Goal: Use online tool/utility: Utilize a website feature to perform a specific function

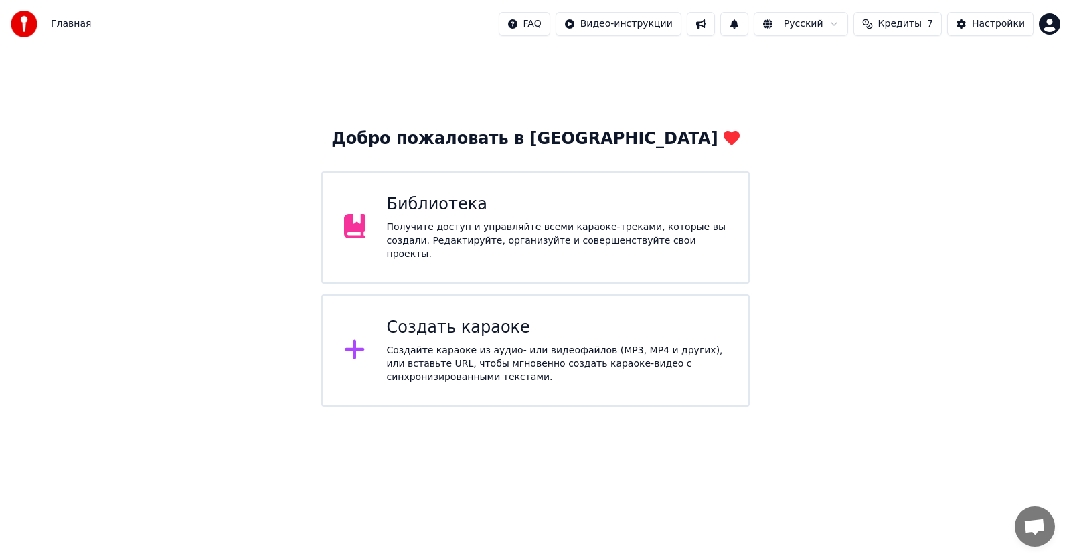
click at [449, 349] on div "Создайте караоке из аудио- или видеофайлов (MP3, MP4 и других), или вставьте UR…" at bounding box center [557, 364] width 341 height 40
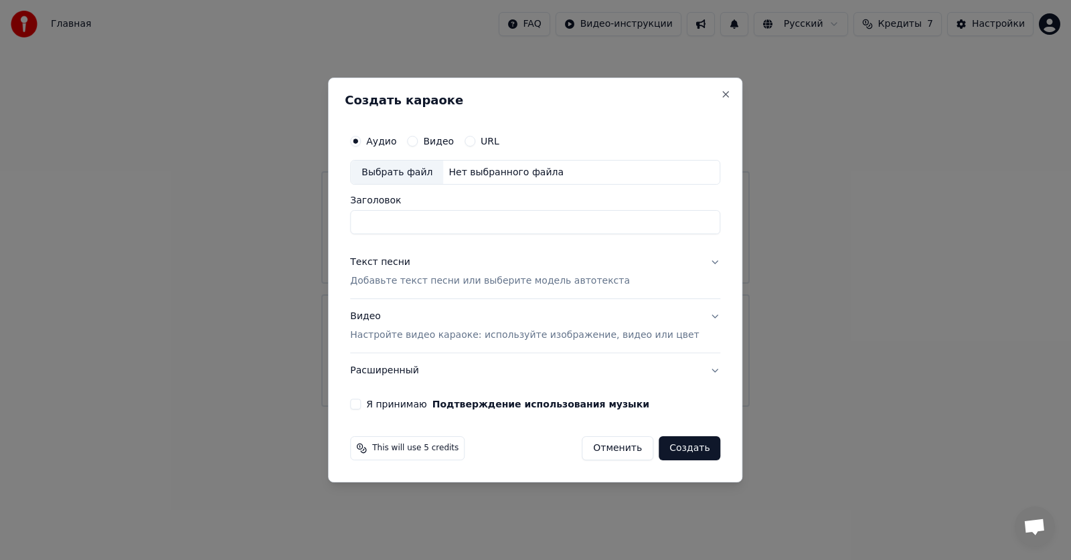
click at [449, 349] on button "Видео Настройте видео караоке: используйте изображение, видео или цвет" at bounding box center [535, 327] width 370 height 54
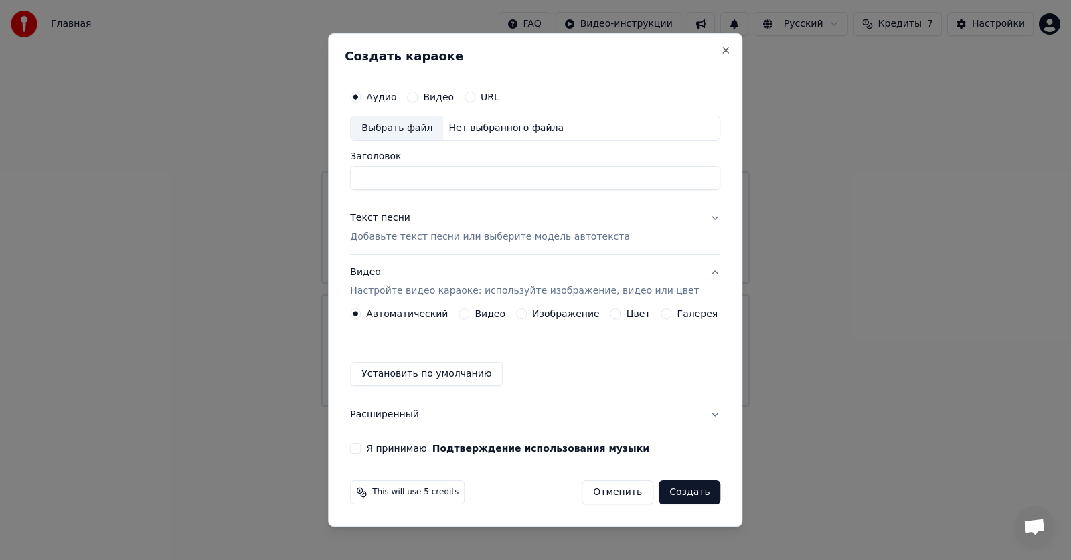
click at [423, 132] on div "Выбрать файл" at bounding box center [397, 128] width 92 height 24
type input "**********"
click at [395, 218] on div "Текст песни" at bounding box center [380, 218] width 60 height 13
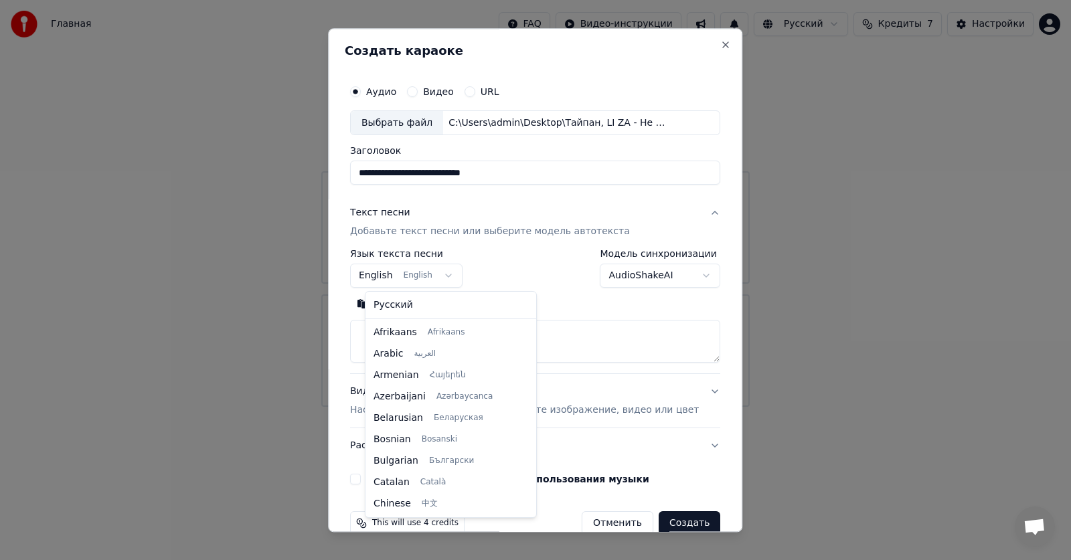
click at [459, 273] on body "**********" at bounding box center [535, 203] width 1071 height 407
select select "**"
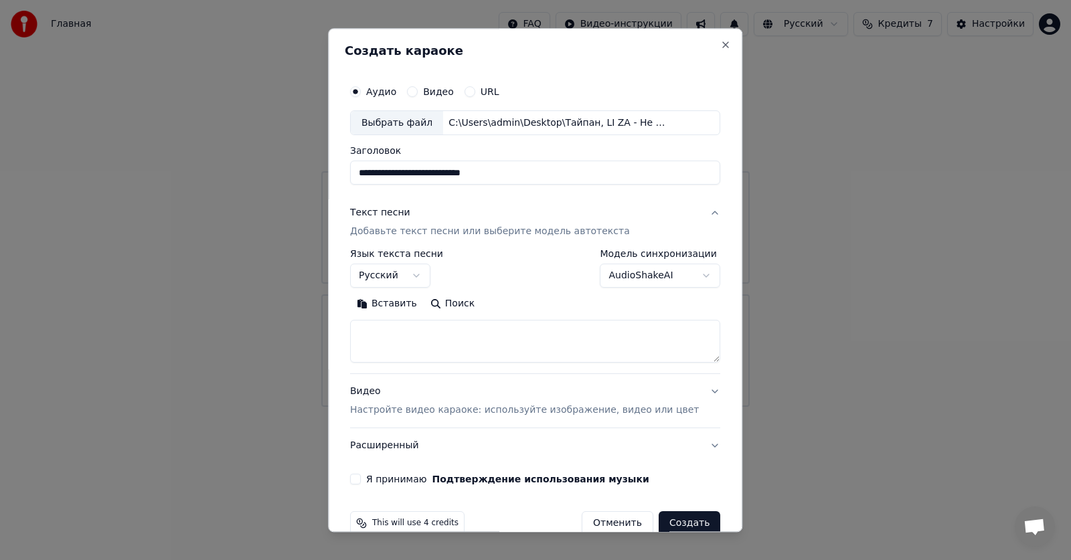
click at [400, 306] on button "Вставить" at bounding box center [387, 304] width 74 height 21
type textarea "**********"
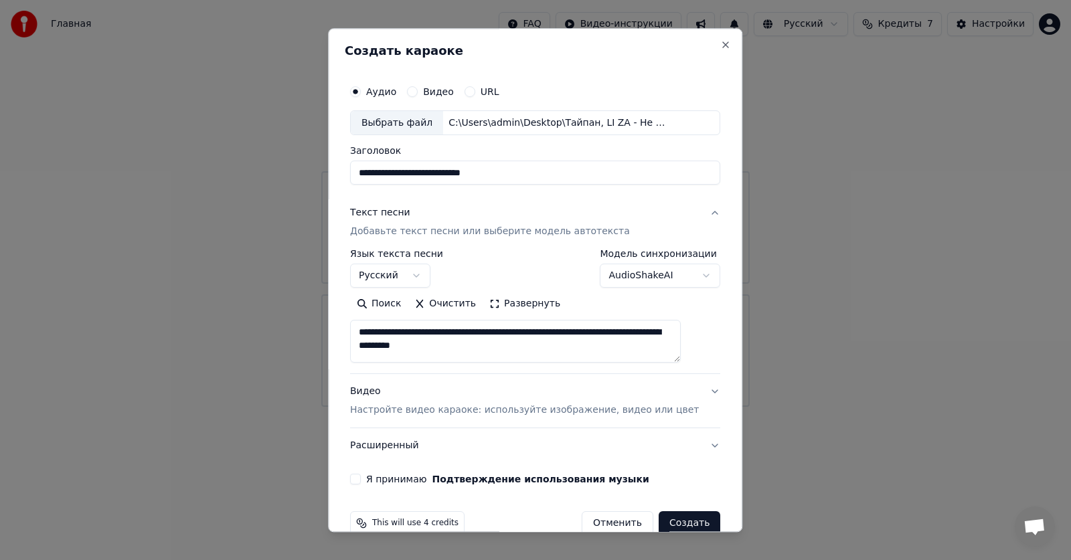
click at [447, 303] on button "Очистить" at bounding box center [445, 304] width 75 height 21
type textarea "**********"
click at [527, 306] on button "Развернуть" at bounding box center [525, 304] width 84 height 21
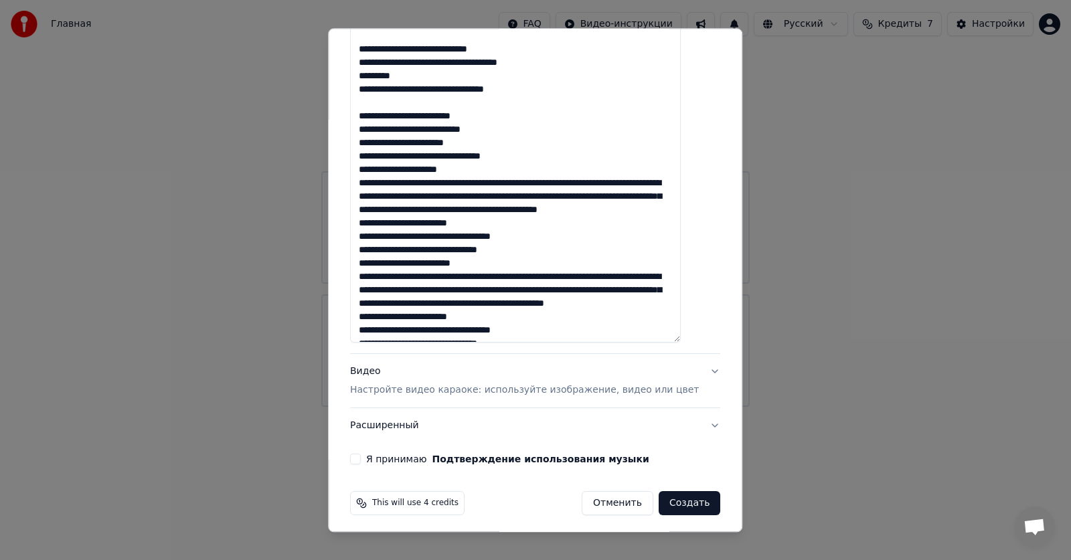
scroll to position [595, 0]
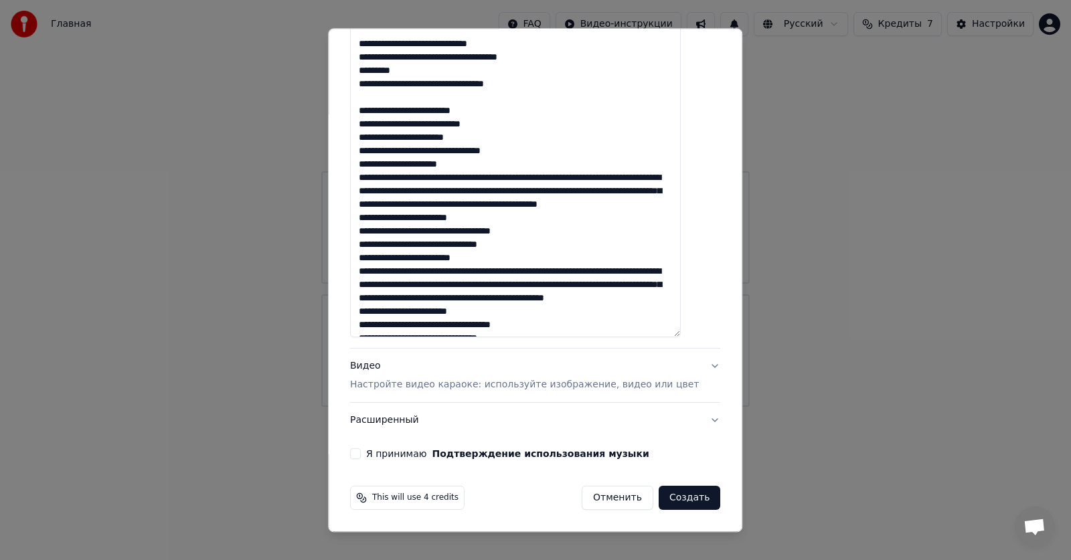
click at [388, 371] on div "Видео Настройте видео караоке: используйте изображение, видео или цвет" at bounding box center [524, 376] width 349 height 32
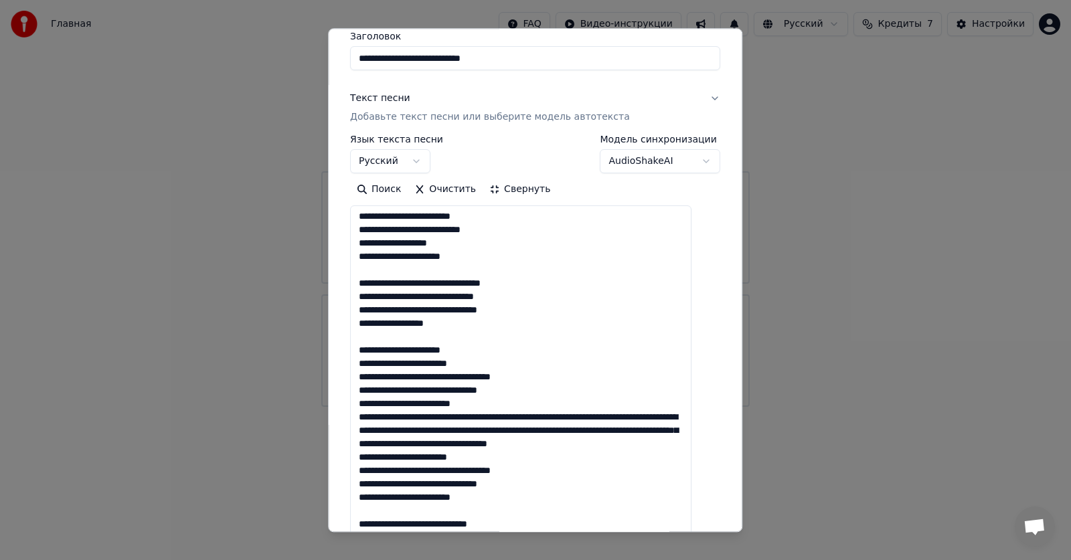
scroll to position [0, 0]
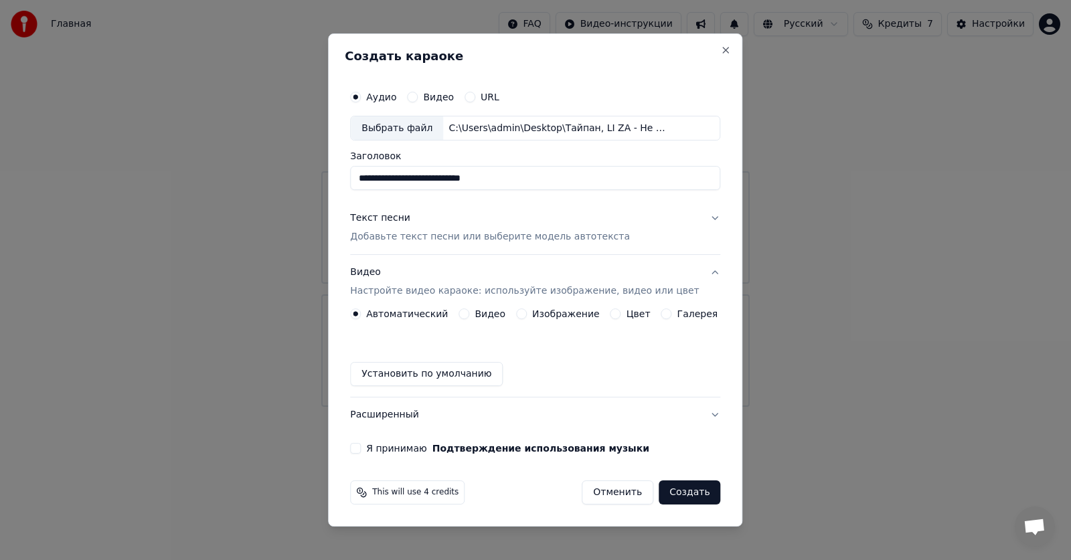
click at [491, 317] on label "Видео" at bounding box center [490, 313] width 31 height 9
click at [469, 317] on button "Видео" at bounding box center [464, 314] width 11 height 11
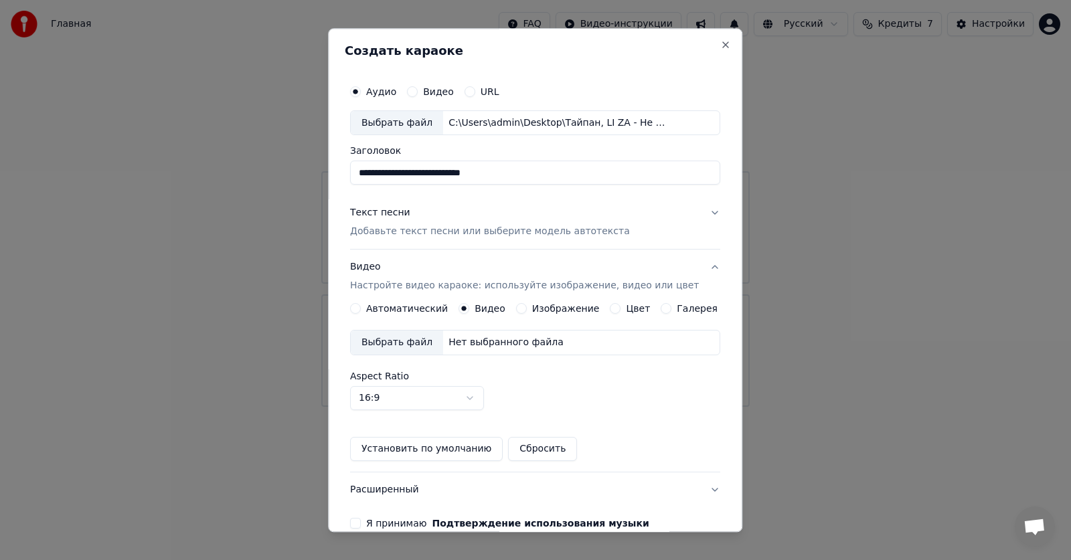
click at [398, 341] on div "Выбрать файл" at bounding box center [397, 343] width 92 height 24
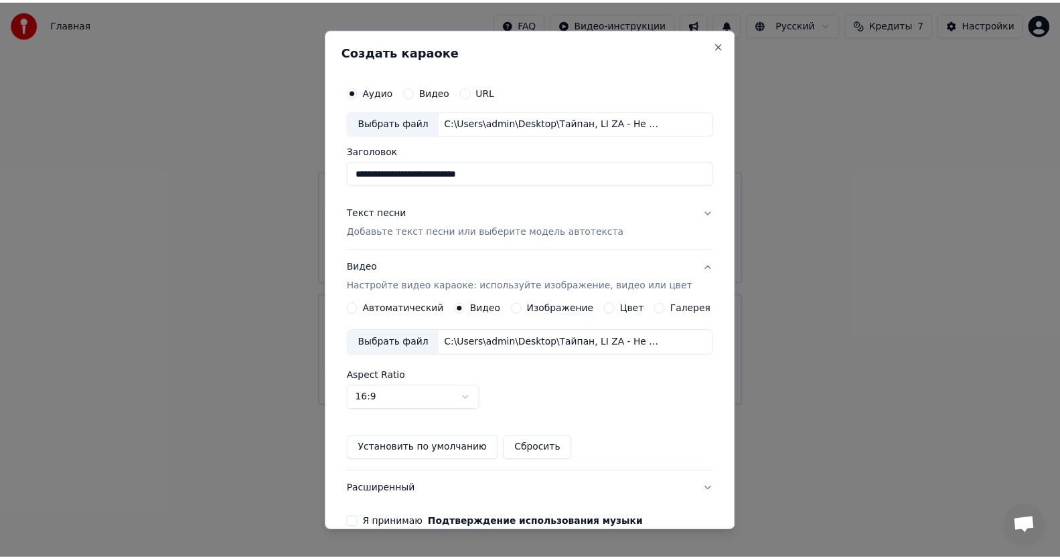
scroll to position [70, 0]
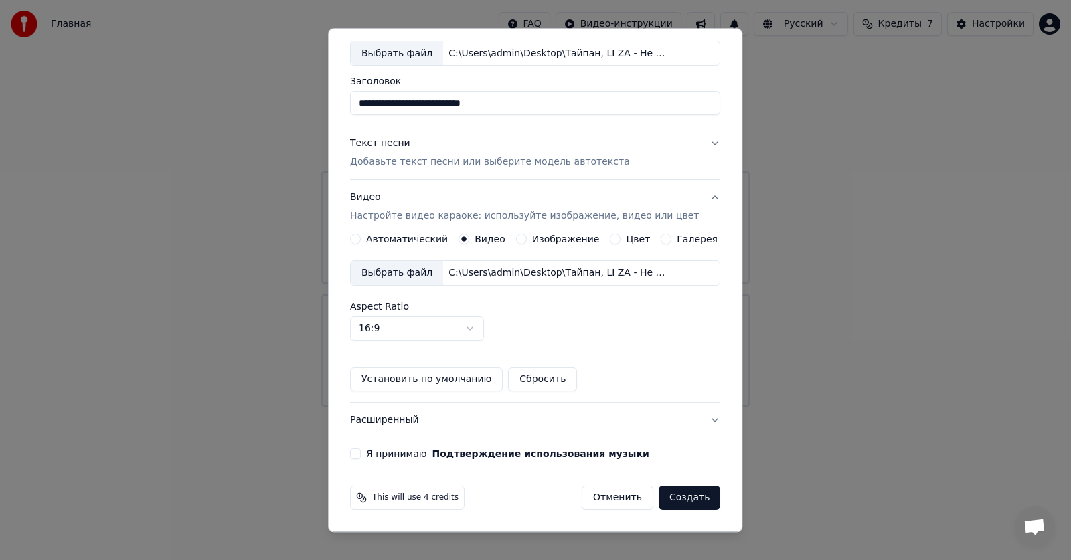
click at [361, 454] on button "Я принимаю Подтверждение использования музыки" at bounding box center [355, 454] width 11 height 11
click at [670, 503] on button "Создать" at bounding box center [690, 499] width 62 height 24
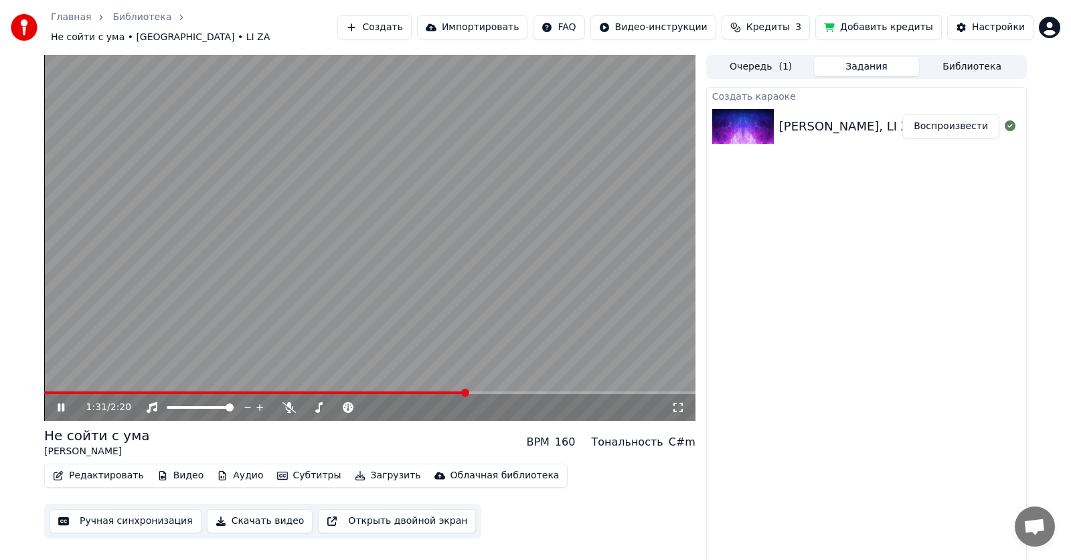
click at [62, 405] on icon at bounding box center [70, 407] width 31 height 11
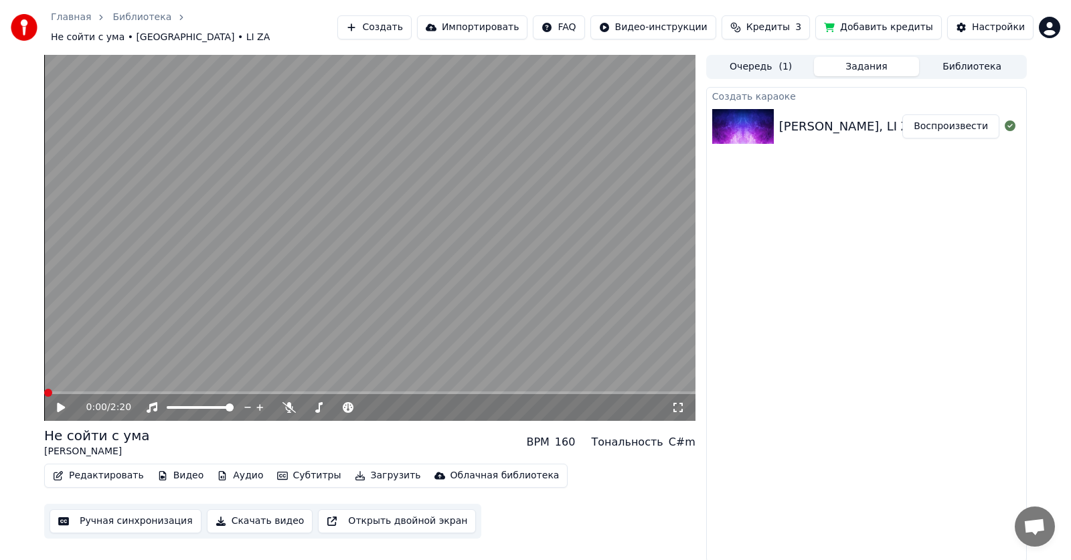
click at [44, 392] on span at bounding box center [44, 393] width 0 height 3
click at [291, 402] on icon at bounding box center [289, 407] width 13 height 11
click at [58, 403] on icon at bounding box center [61, 407] width 8 height 9
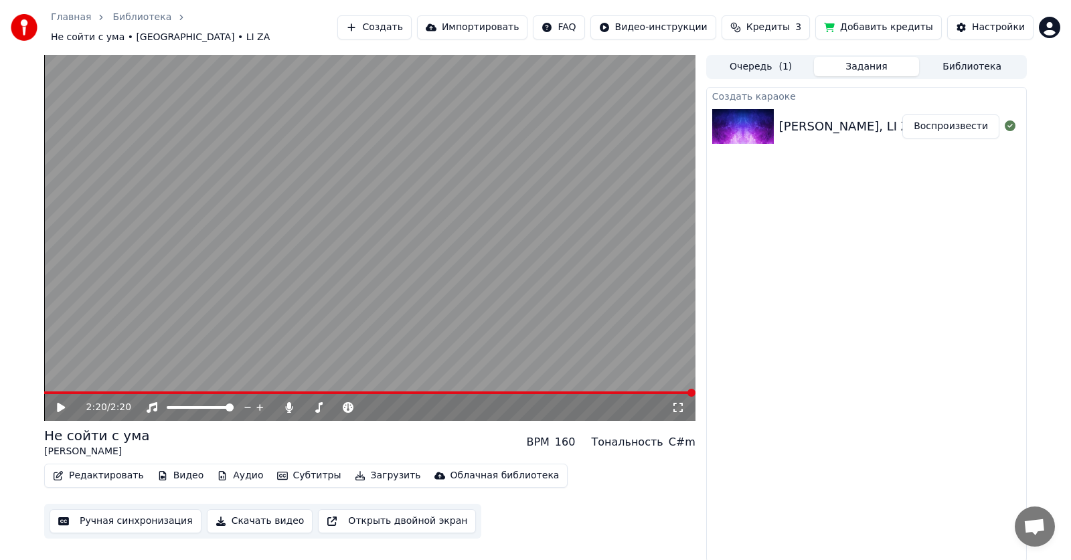
click at [62, 403] on icon at bounding box center [61, 407] width 8 height 9
click at [60, 403] on icon at bounding box center [61, 407] width 8 height 9
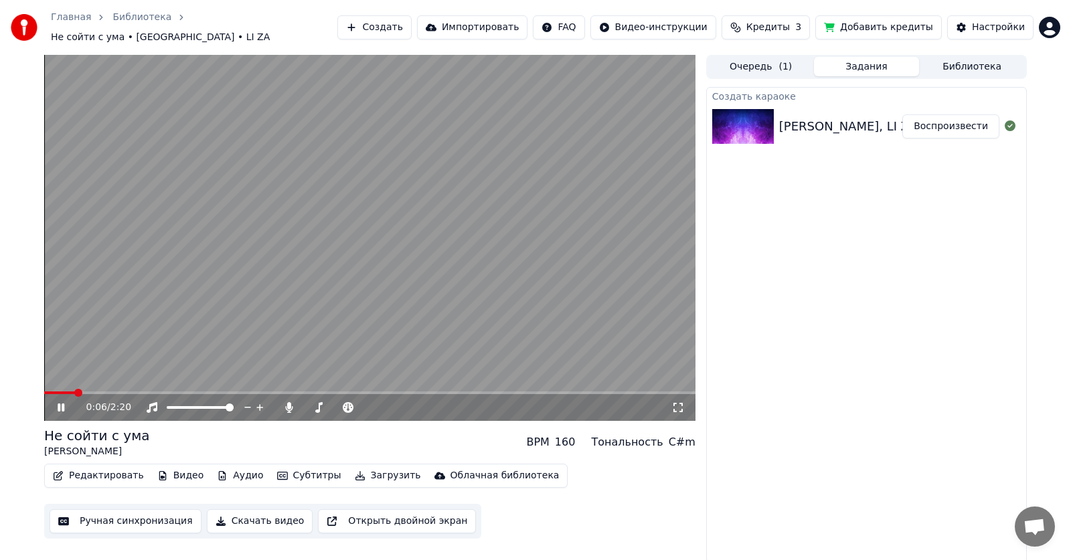
click at [233, 515] on button "Скачать видео" at bounding box center [260, 521] width 106 height 24
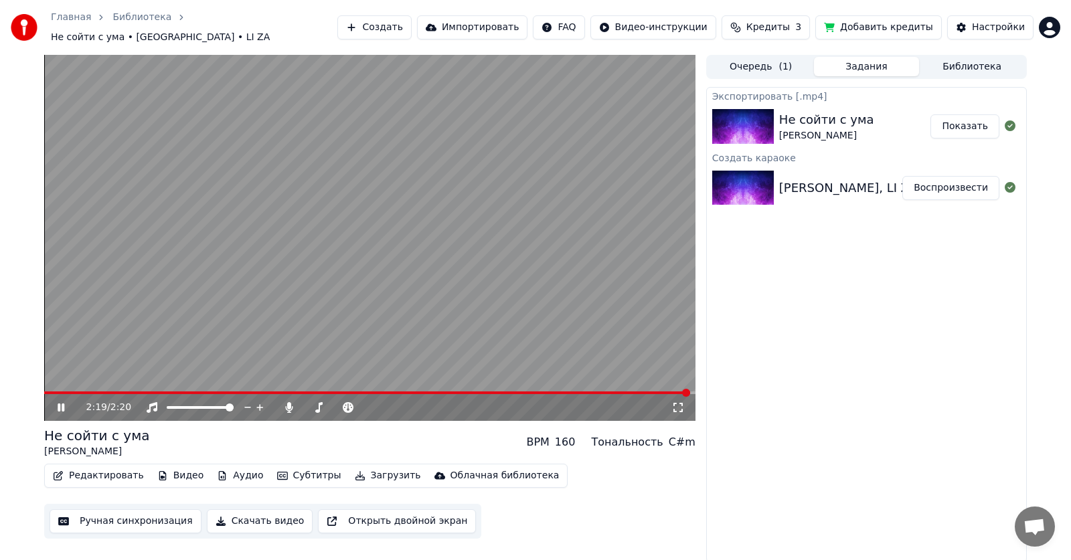
click at [123, 517] on button "Ручная синхронизация" at bounding box center [126, 521] width 152 height 24
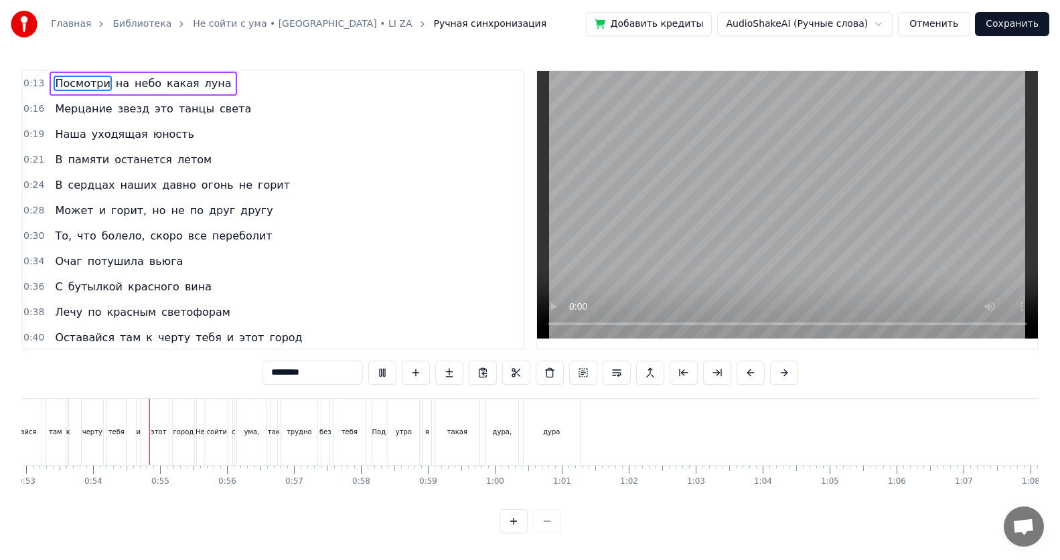
scroll to position [0, 3559]
click at [54, 161] on span "В" at bounding box center [59, 159] width 10 height 15
type input "*"
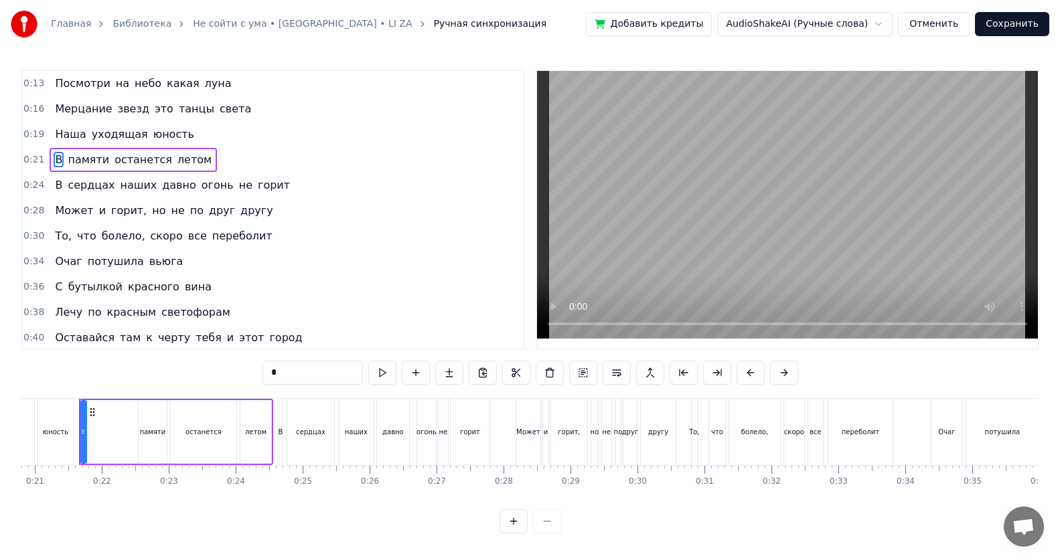
scroll to position [0, 1383]
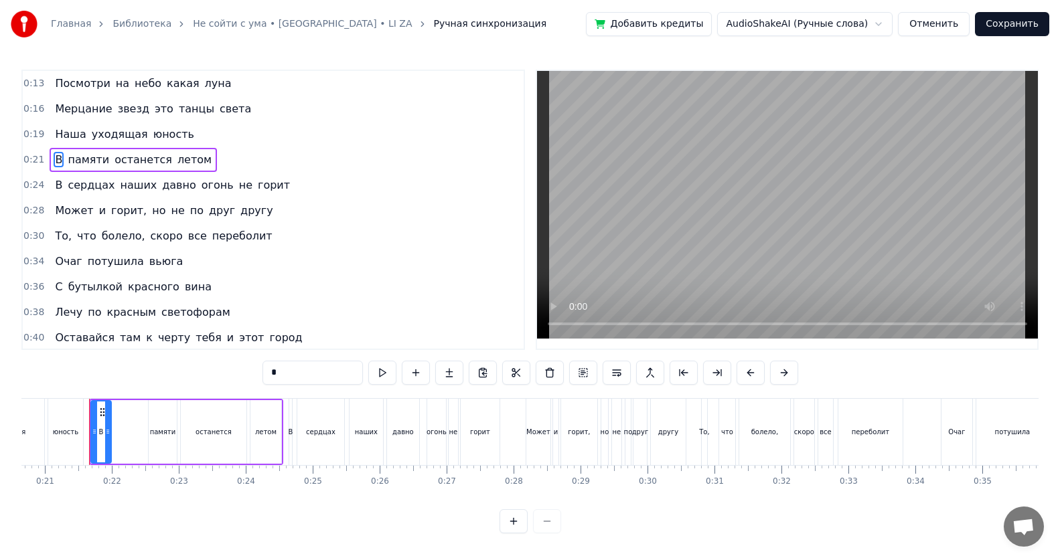
drag, startPoint x: 91, startPoint y: 436, endPoint x: 106, endPoint y: 437, distance: 14.8
click at [106, 437] on div at bounding box center [107, 432] width 5 height 61
click at [98, 437] on div at bounding box center [100, 432] width 5 height 61
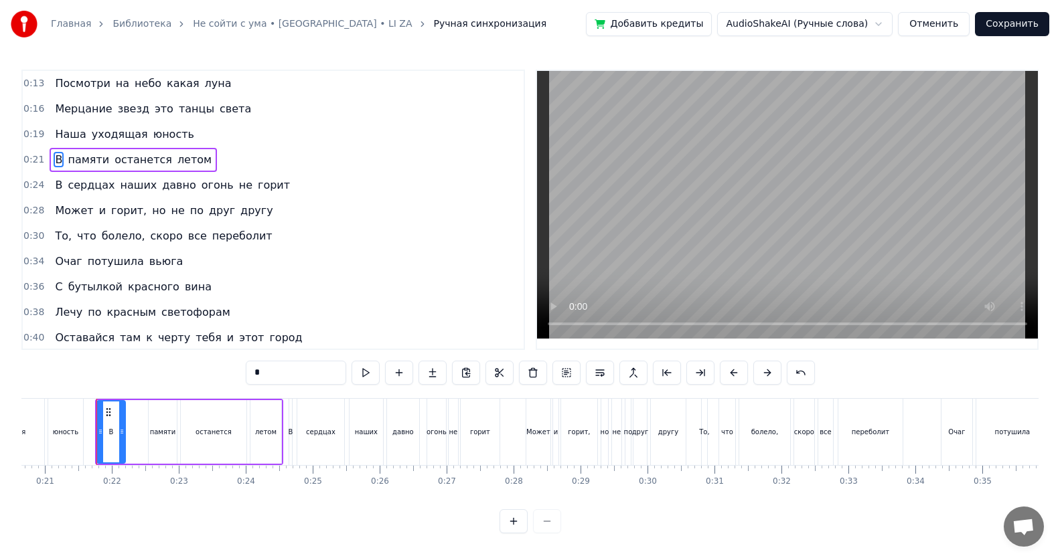
drag, startPoint x: 109, startPoint y: 437, endPoint x: 123, endPoint y: 439, distance: 14.2
click at [123, 439] on div at bounding box center [121, 432] width 5 height 61
drag, startPoint x: 98, startPoint y: 431, endPoint x: 110, endPoint y: 434, distance: 13.0
click at [110, 434] on icon at bounding box center [112, 431] width 5 height 11
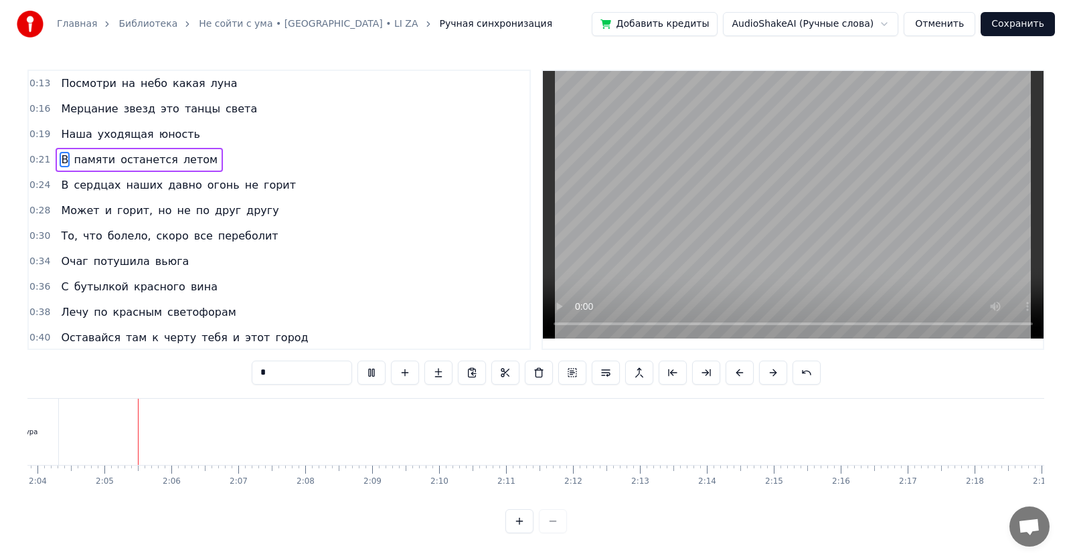
scroll to position [0, 8292]
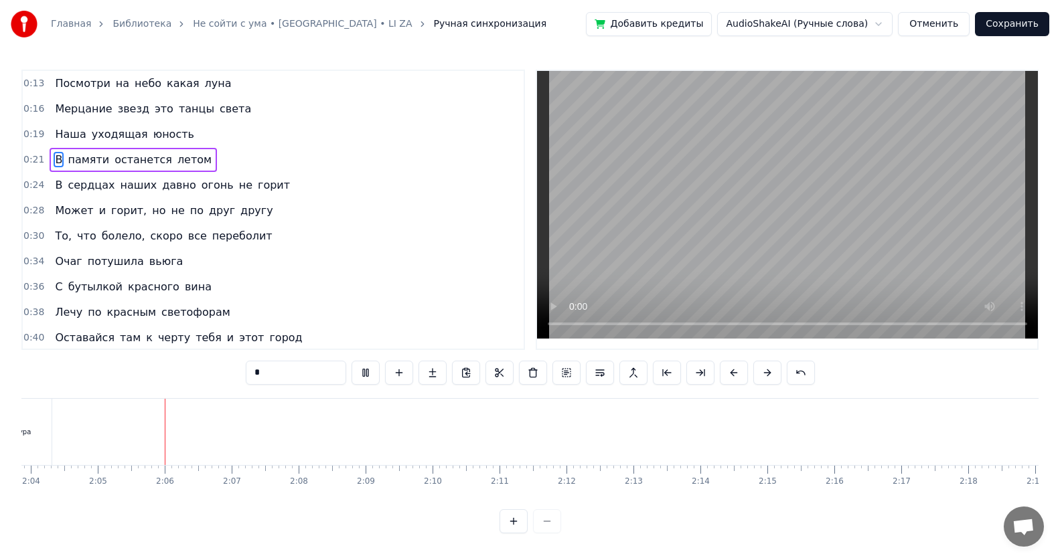
click at [997, 19] on button "Сохранить" at bounding box center [1012, 24] width 74 height 24
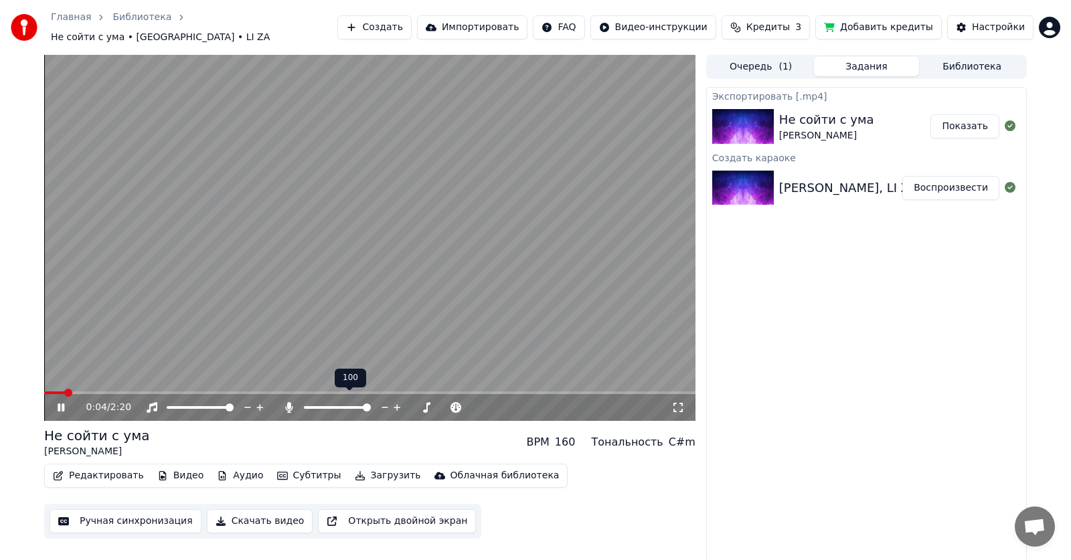
click at [287, 402] on icon at bounding box center [288, 407] width 7 height 11
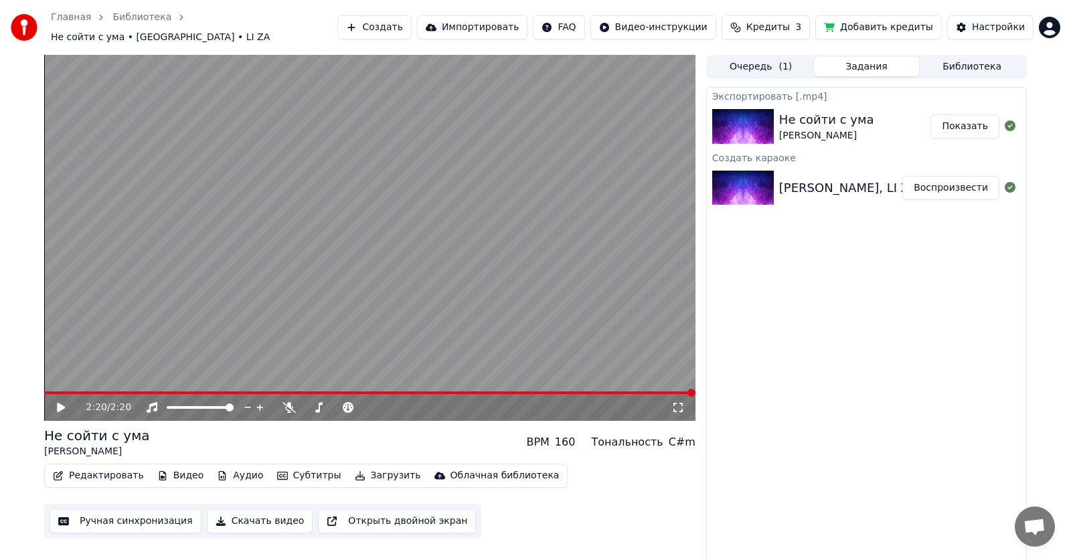
click at [253, 516] on button "Скачать видео" at bounding box center [260, 521] width 106 height 24
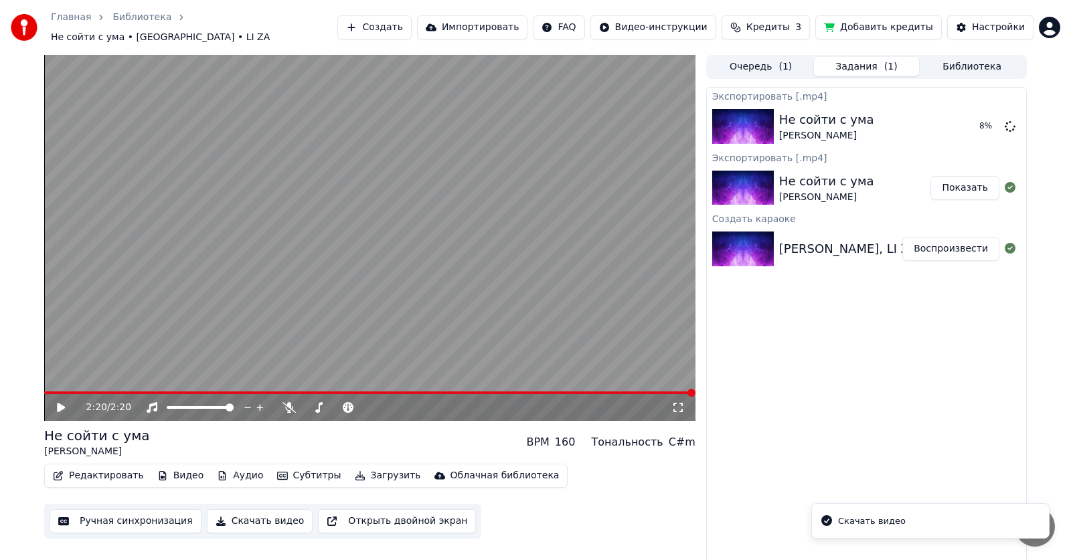
click at [975, 181] on button "Показать" at bounding box center [965, 188] width 69 height 24
click at [980, 124] on button "Показать" at bounding box center [965, 126] width 69 height 24
